Goal: Register for event/course

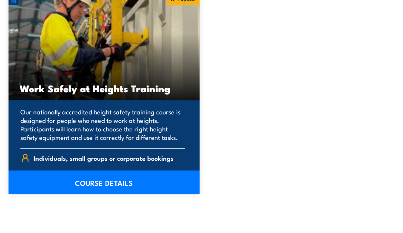
scroll to position [1784, 0]
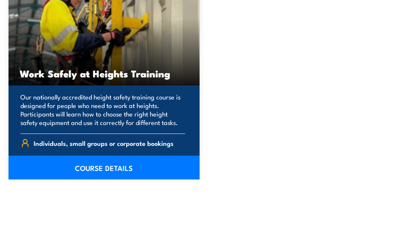
click at [104, 159] on link "COURSE DETAILS" at bounding box center [104, 168] width 191 height 24
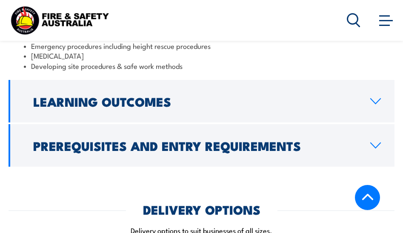
scroll to position [1020, 0]
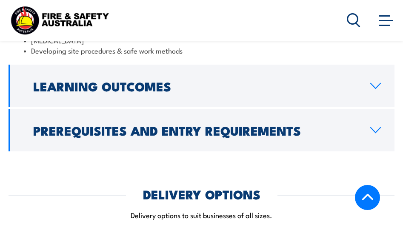
click at [176, 125] on h2 "Prerequisites and Entry Requirements" at bounding box center [194, 130] width 323 height 11
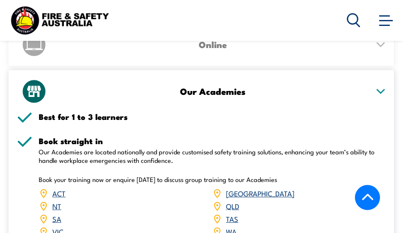
scroll to position [1359, 0]
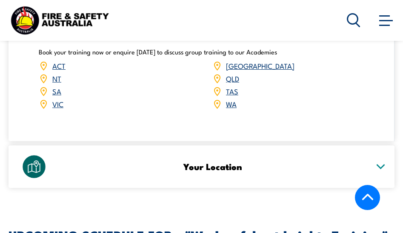
click at [57, 60] on link "ACT" at bounding box center [58, 65] width 13 height 10
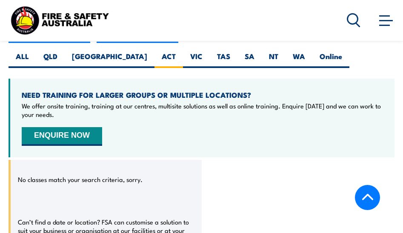
scroll to position [1573, 0]
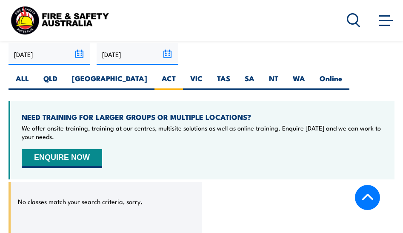
click at [70, 149] on button "ENQUIRE NOW" at bounding box center [62, 158] width 80 height 19
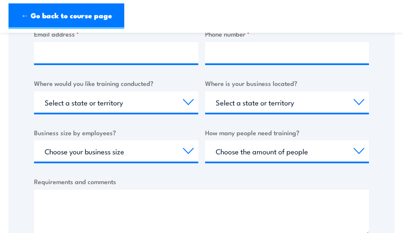
scroll to position [383, 0]
